Goal: Browse casually: Explore the website without a specific task or goal

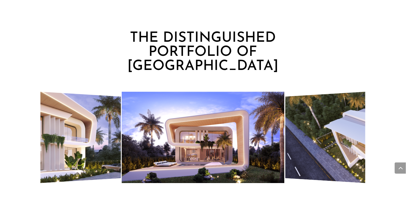
scroll to position [585, 0]
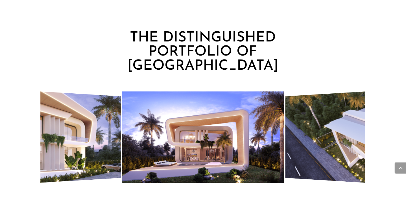
click at [108, 135] on img "5 / 7" at bounding box center [29, 137] width 182 height 104
click at [93, 137] on img "5 / 7" at bounding box center [29, 137] width 182 height 104
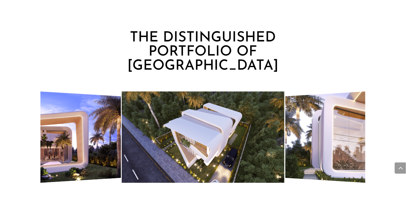
click at [227, 120] on img "4 / 7" at bounding box center [203, 136] width 162 height 91
click at [308, 115] on img "5 / 7" at bounding box center [376, 137] width 182 height 104
click at [259, 122] on img "4 / 7" at bounding box center [203, 136] width 162 height 91
click at [322, 125] on img "5 / 7" at bounding box center [376, 137] width 182 height 104
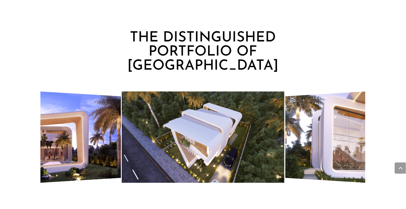
click at [330, 119] on img "5 / 7" at bounding box center [376, 137] width 182 height 104
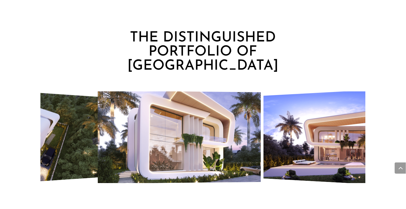
click at [145, 93] on img "5 / 7" at bounding box center [179, 137] width 163 height 93
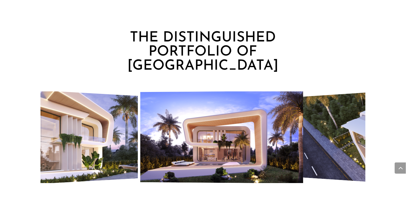
click at [88, 99] on img "5 / 7" at bounding box center [48, 137] width 178 height 102
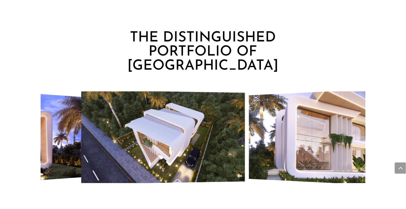
click at [109, 121] on img "4 / 7" at bounding box center [162, 137] width 163 height 94
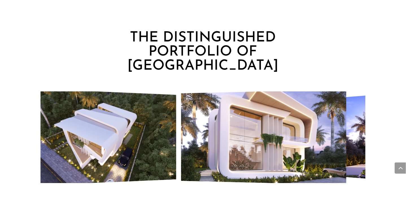
click at [74, 117] on img "4 / 7" at bounding box center [90, 137] width 171 height 99
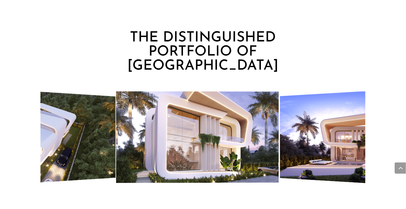
click at [151, 126] on img "5 / 7" at bounding box center [197, 137] width 163 height 92
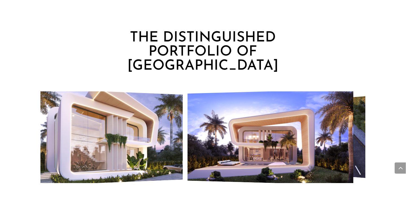
click at [142, 117] on img "5 / 7" at bounding box center [97, 137] width 170 height 99
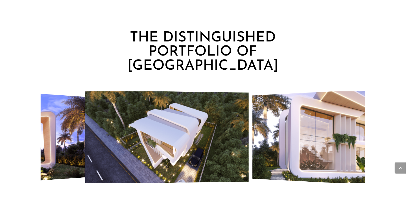
click at [119, 124] on img "4 / 7" at bounding box center [166, 137] width 163 height 94
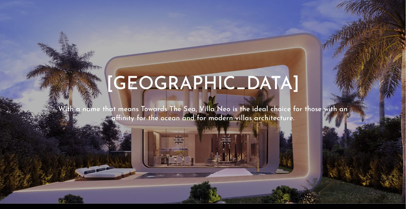
scroll to position [0, 0]
